Goal: Book appointment/travel/reservation

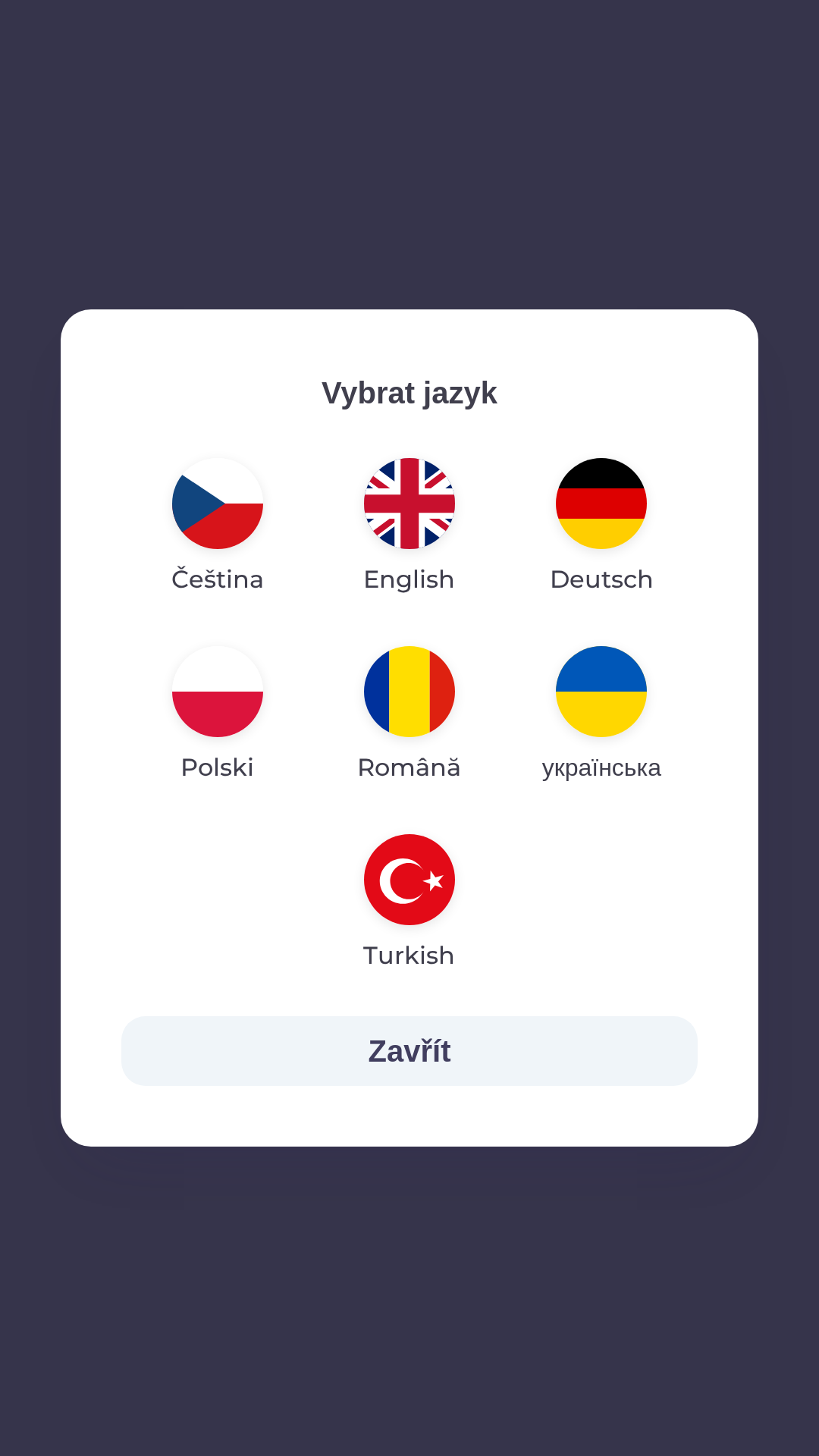
click at [413, 709] on img "button" at bounding box center [410, 692] width 91 height 91
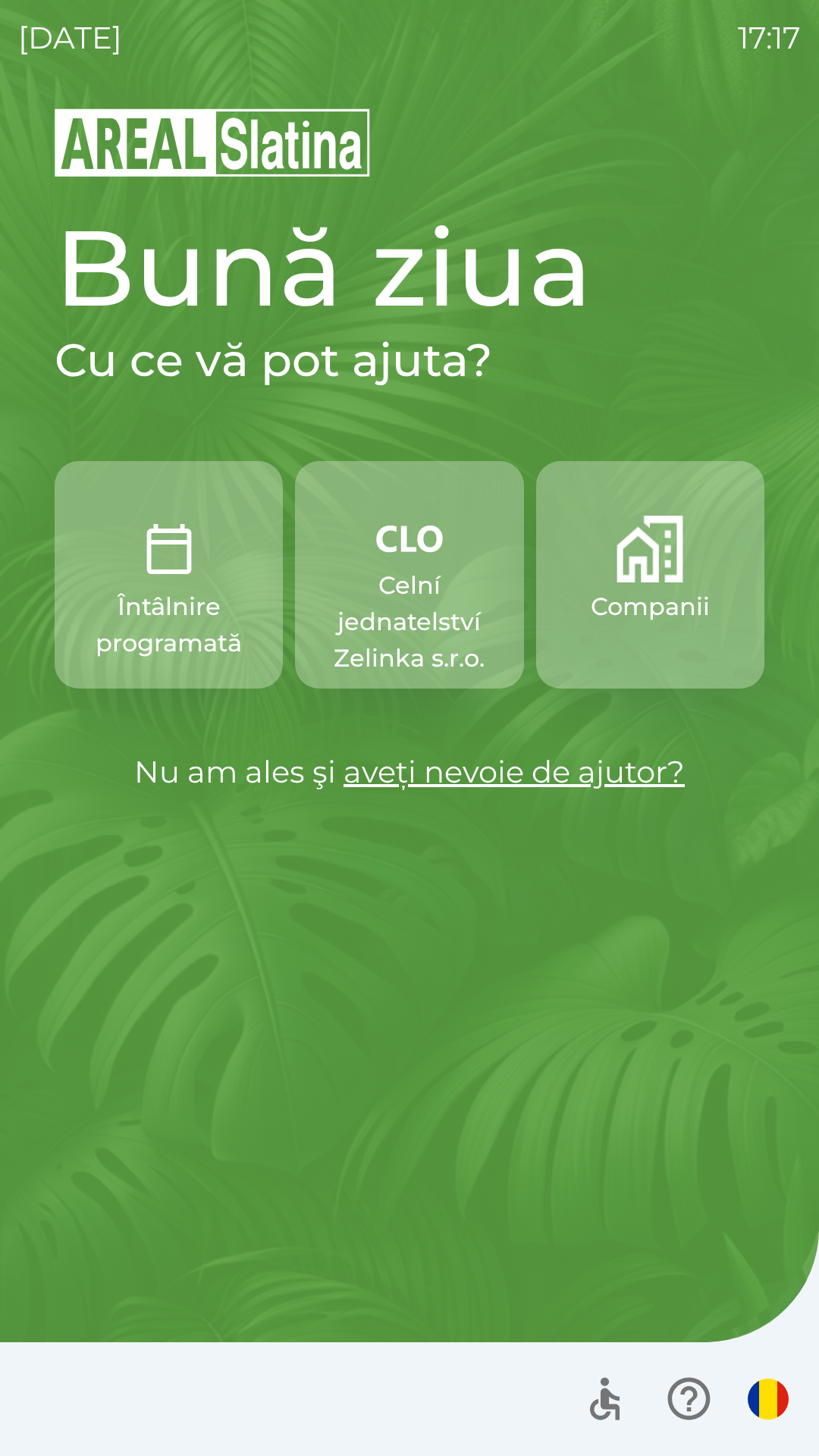
click at [396, 572] on p "Celní jednatelství Zelinka s.r.o." at bounding box center [409, 622] width 156 height 109
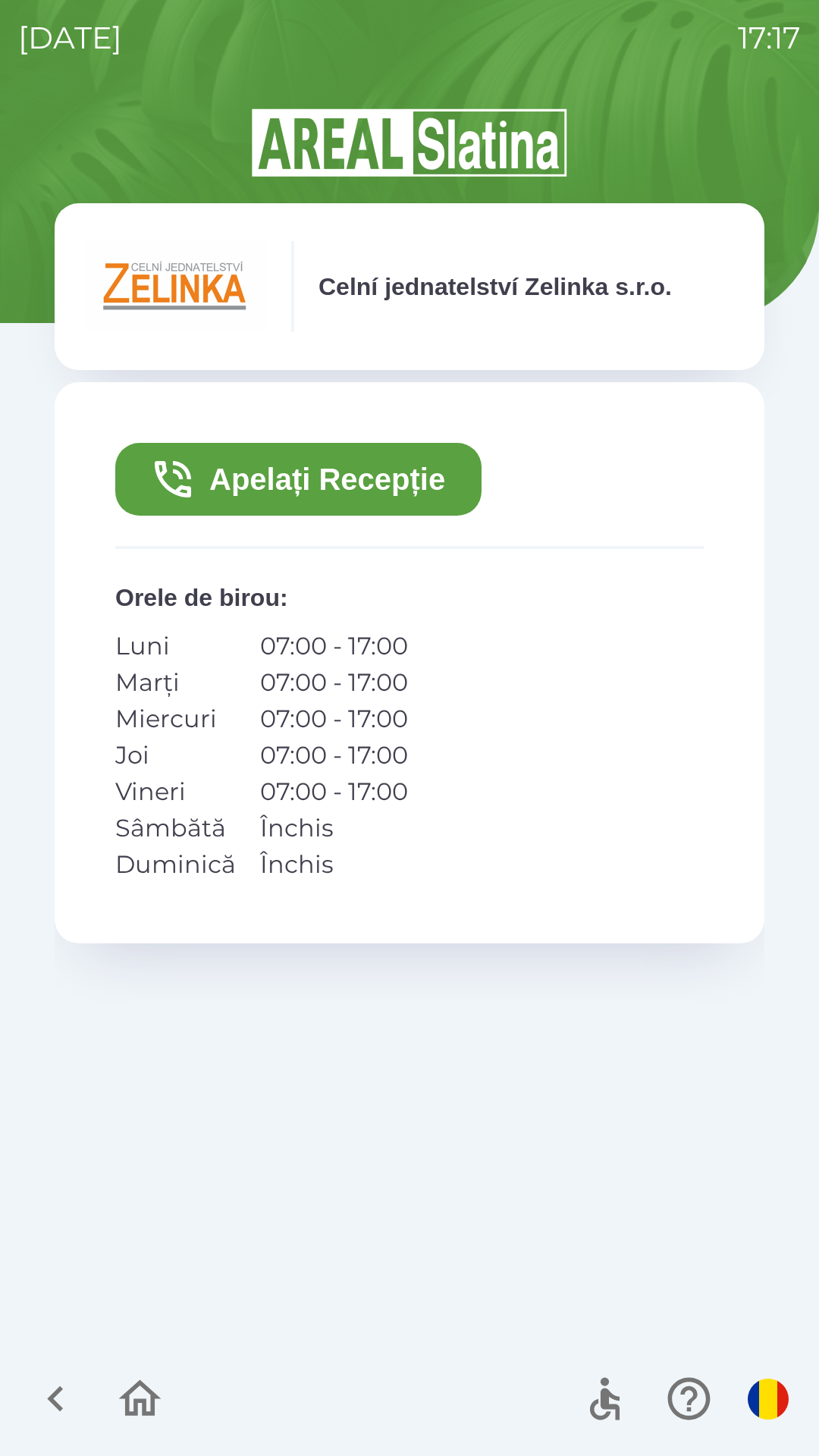
click at [306, 476] on button "Apelați Recepție" at bounding box center [298, 479] width 367 height 73
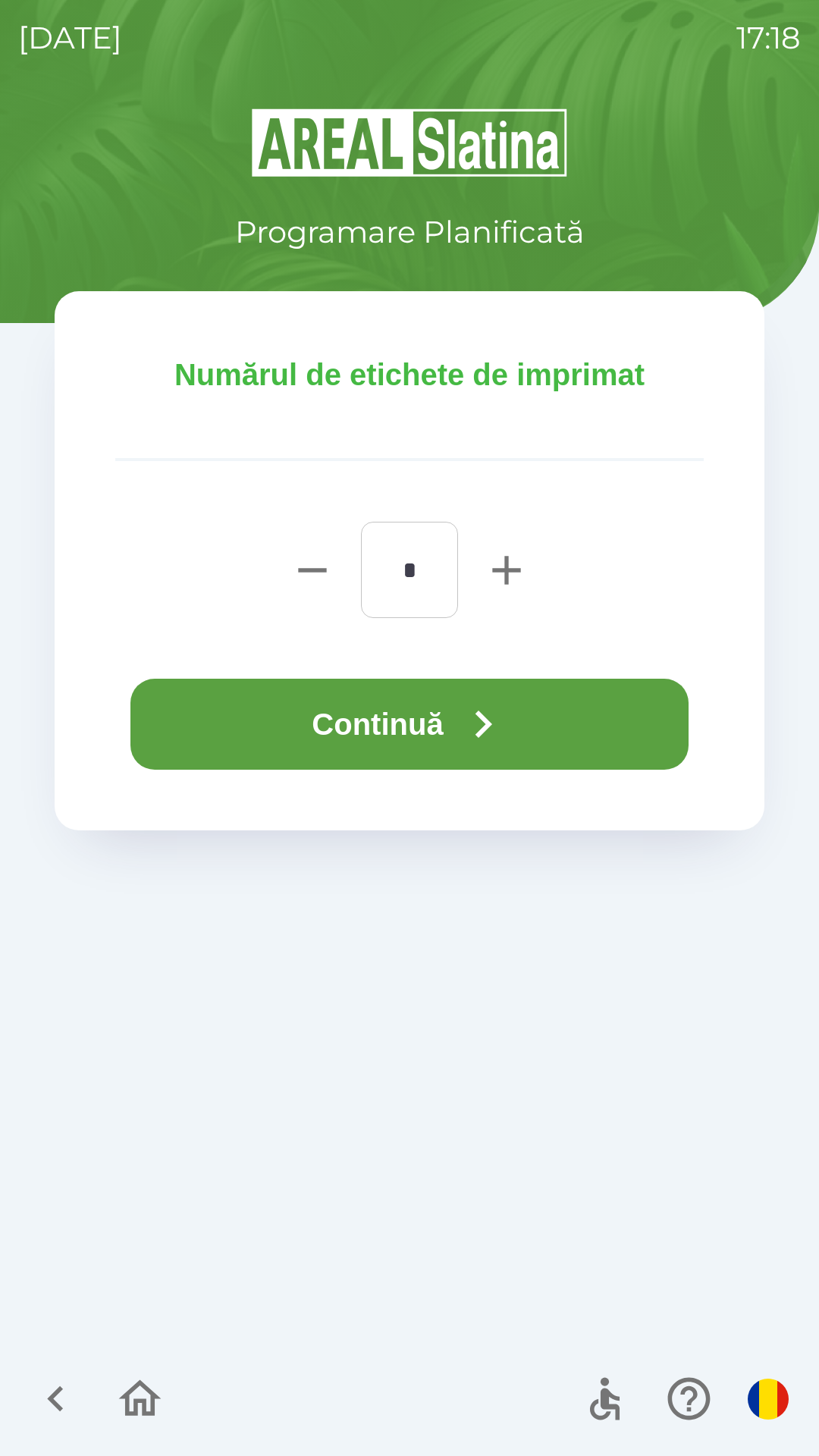
click at [519, 556] on icon "button" at bounding box center [506, 570] width 48 height 48
type input "*"
click at [449, 739] on button "Continuă" at bounding box center [410, 724] width 558 height 91
